Goal: Transaction & Acquisition: Purchase product/service

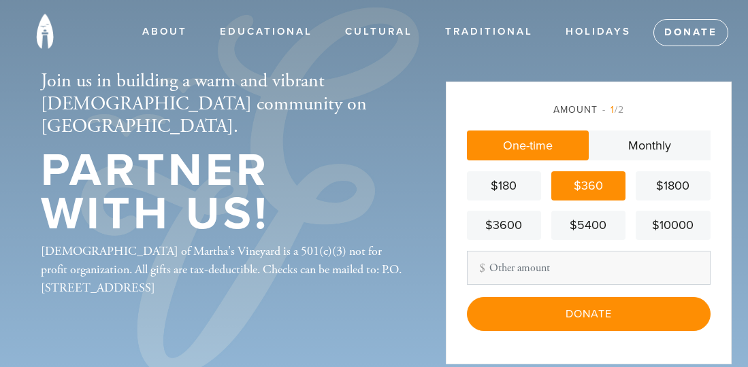
scroll to position [68, 0]
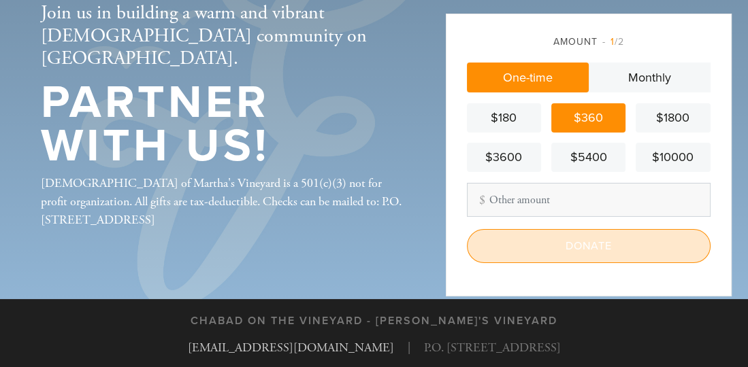
click at [518, 247] on input "Donate" at bounding box center [589, 246] width 244 height 34
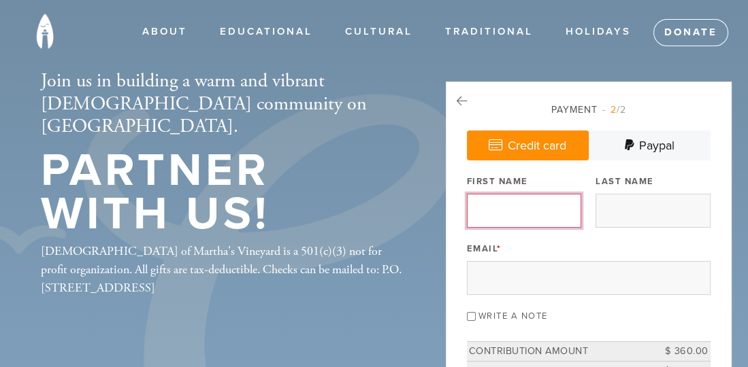
click at [516, 209] on input "First Name" at bounding box center [524, 211] width 114 height 34
type input "[PERSON_NAME]"
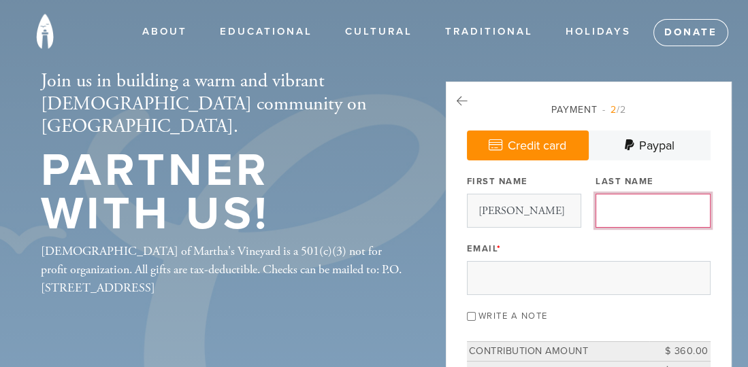
type input "[PERSON_NAME]"
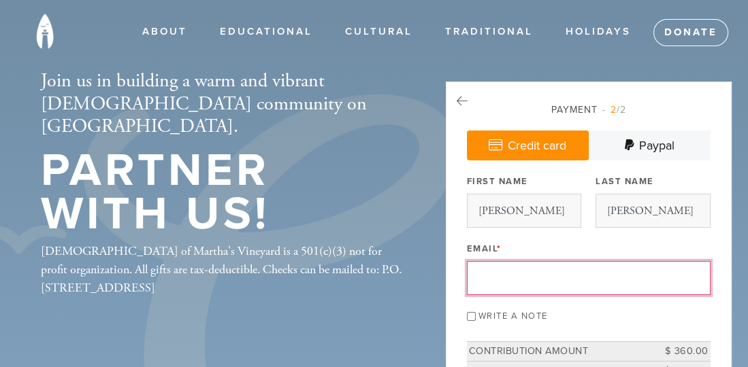
type input "[EMAIL_ADDRESS][DOMAIN_NAME]"
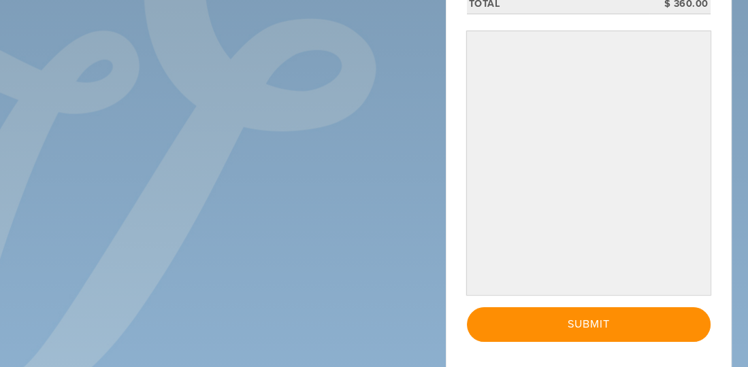
scroll to position [435, 0]
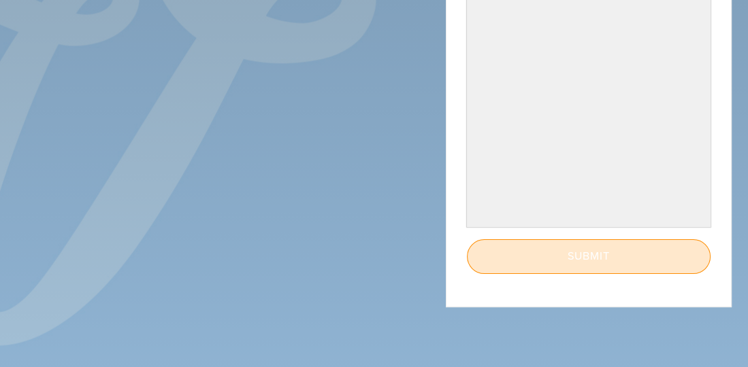
click at [531, 261] on input "Submit" at bounding box center [589, 256] width 244 height 34
